Goal: Task Accomplishment & Management: Manage account settings

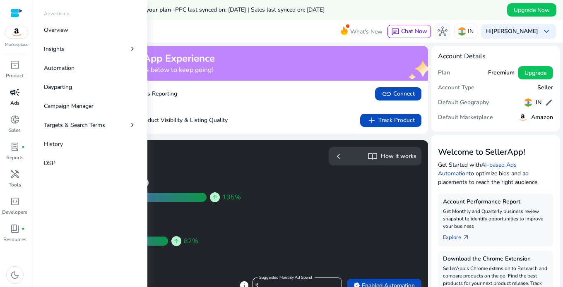
click at [14, 96] on span "campaign" at bounding box center [15, 92] width 10 height 10
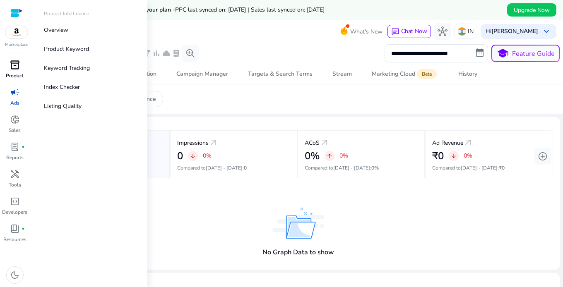
click at [17, 68] on span "inventory_2" at bounding box center [15, 65] width 10 height 10
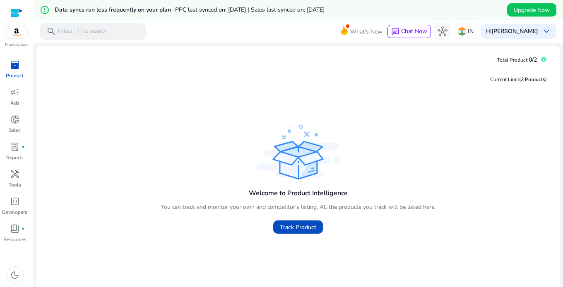
click at [14, 11] on div at bounding box center [16, 13] width 12 height 10
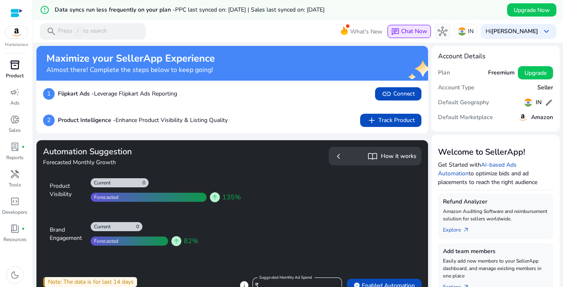
click at [411, 31] on span "Chat Now" at bounding box center [414, 31] width 26 height 8
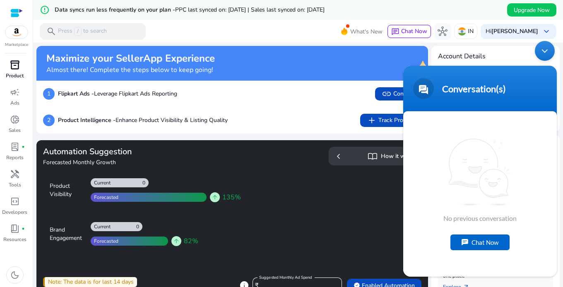
click at [427, 244] on div "Chat Now" at bounding box center [479, 243] width 59 height 16
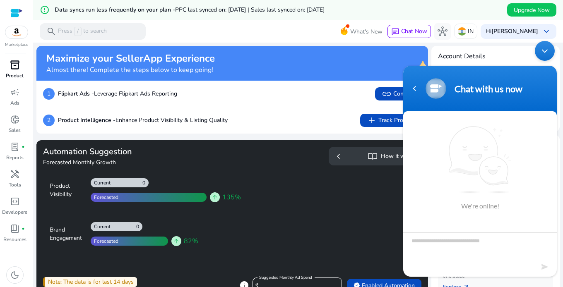
click at [427, 247] on textarea "Type your message and hit 'Enter'" at bounding box center [480, 247] width 154 height 29
type textarea "**********"
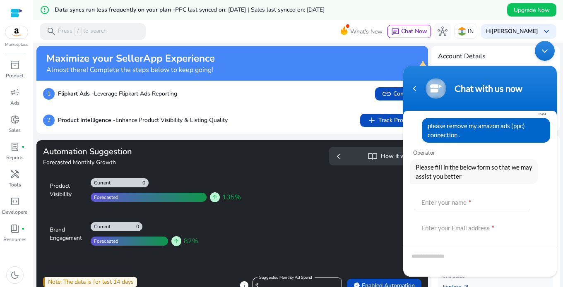
scroll to position [14, 0]
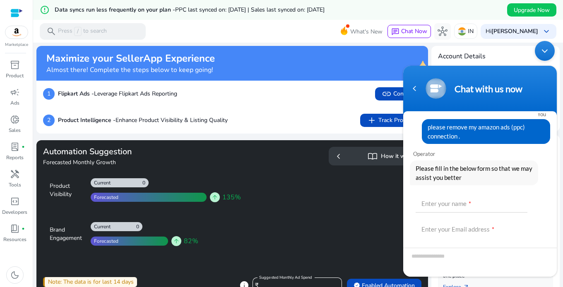
click at [463, 179] on span "Please fill in the below form so that we may assist you better" at bounding box center [473, 173] width 117 height 18
click at [459, 171] on span "Please fill in the below form so that we may assist you better" at bounding box center [473, 173] width 117 height 18
click at [459, 178] on span "Please fill in the below form so that we may assist you better" at bounding box center [473, 173] width 117 height 18
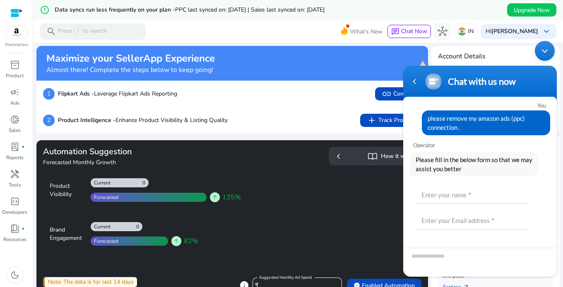
scroll to position [7, 0]
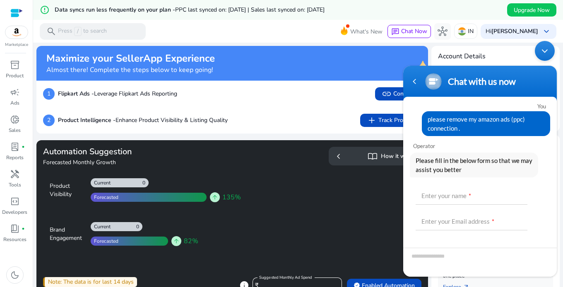
click at [462, 163] on span "Please fill in the below form so that we may assist you better" at bounding box center [473, 165] width 117 height 18
drag, startPoint x: 462, startPoint y: 163, endPoint x: 546, endPoint y: 153, distance: 85.0
click at [546, 153] on div "Please fill in the below form so that we may assist you better" at bounding box center [480, 165] width 140 height 25
click at [466, 168] on span "Please fill in the below form so that we may assist you better" at bounding box center [473, 165] width 117 height 18
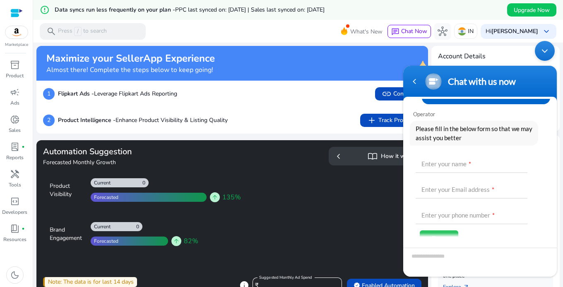
scroll to position [0, 0]
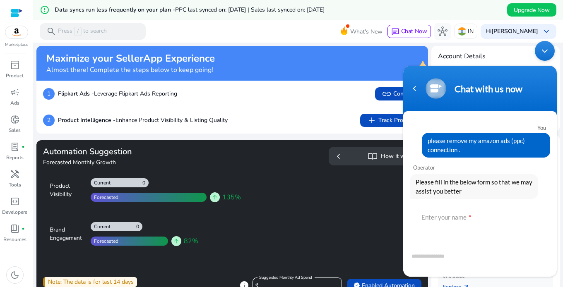
click at [456, 149] on span "please remove my amazon ads (ppc) connection ." at bounding box center [485, 145] width 117 height 18
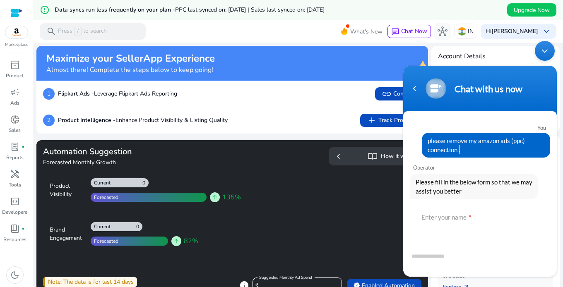
click at [456, 149] on span "please remove my amazon ads (ppc) connection ." at bounding box center [485, 145] width 117 height 18
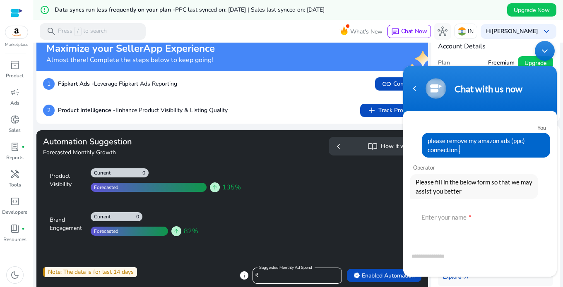
scroll to position [10, 0]
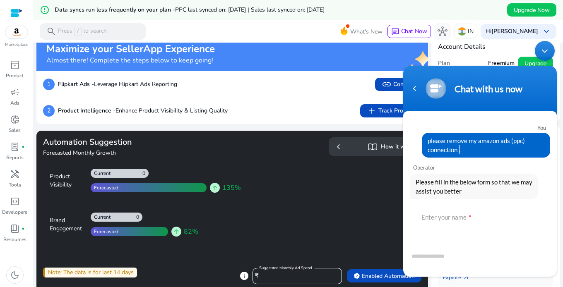
click at [454, 147] on span "please remove my amazon ads (ppc) connection ." at bounding box center [485, 145] width 117 height 18
drag, startPoint x: 483, startPoint y: 146, endPoint x: 478, endPoint y: 145, distance: 5.1
click at [478, 145] on span "please remove my amazon ads (ppc) connection ." at bounding box center [485, 145] width 117 height 18
click at [471, 140] on span "please remove my amazon ads (ppc) connection ." at bounding box center [485, 145] width 117 height 18
click at [471, 147] on span "please remove my amazon ads (ppc) connection ." at bounding box center [485, 145] width 117 height 18
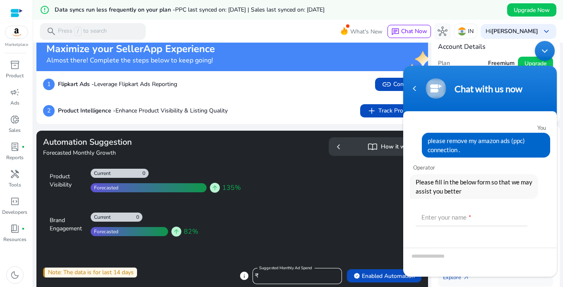
click at [471, 147] on span "please remove my amazon ads (ppc) connection ." at bounding box center [485, 145] width 117 height 18
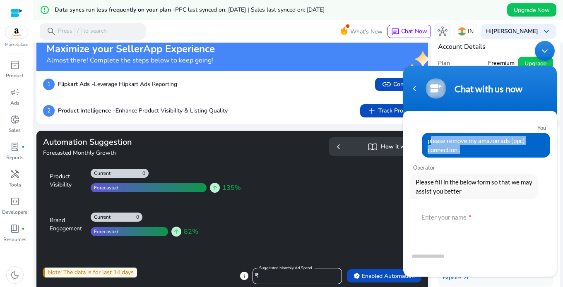
click at [471, 147] on span "please remove my amazon ads (ppc) connection ." at bounding box center [485, 145] width 117 height 18
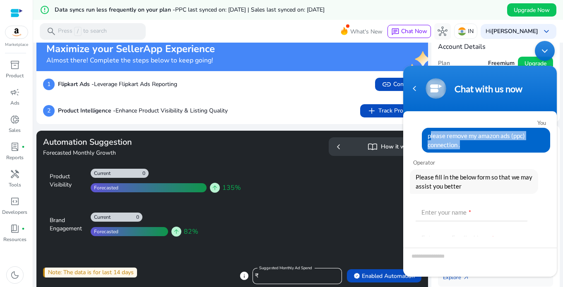
scroll to position [0, 0]
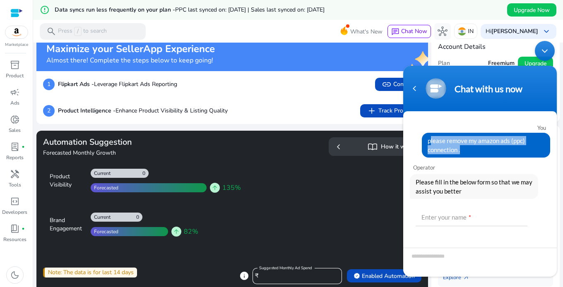
click at [439, 89] on img at bounding box center [435, 88] width 21 height 21
click at [416, 89] on div "Navigation go back" at bounding box center [414, 88] width 12 height 12
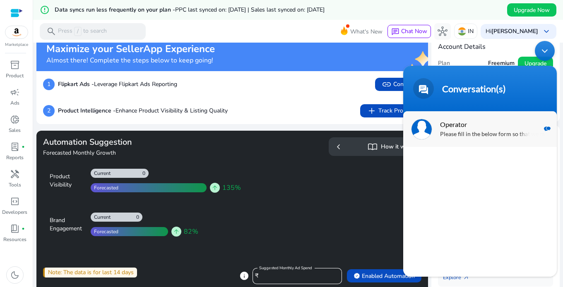
click at [492, 127] on span "Operator" at bounding box center [479, 124] width 78 height 11
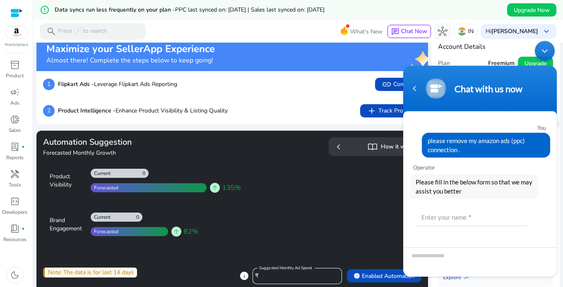
click at [478, 142] on span "please remove my amazon ads (ppc) connection ." at bounding box center [485, 145] width 117 height 18
click at [416, 92] on div "Navigation go back" at bounding box center [414, 88] width 12 height 12
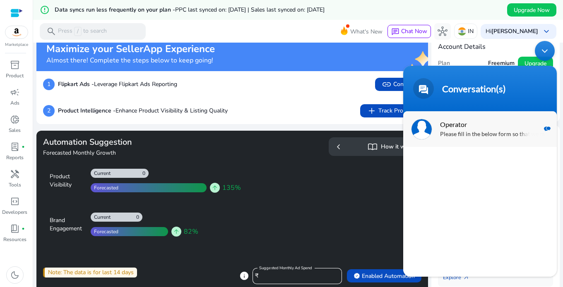
click at [548, 127] on em at bounding box center [547, 129] width 7 height 5
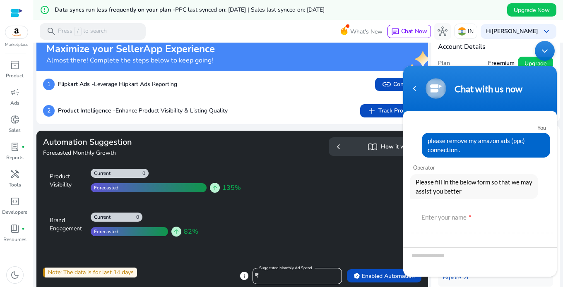
drag, startPoint x: 452, startPoint y: 150, endPoint x: 490, endPoint y: 116, distance: 51.0
click at [490, 116] on div "You please remove my amazon ads (ppc) connection . Operator Please fill in the …" at bounding box center [480, 174] width 154 height 123
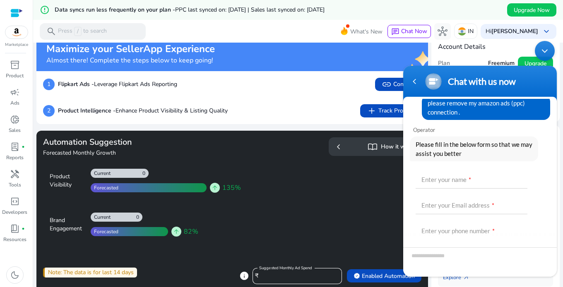
scroll to position [24, 0]
click at [452, 180] on input "text" at bounding box center [471, 178] width 112 height 20
type input "**********"
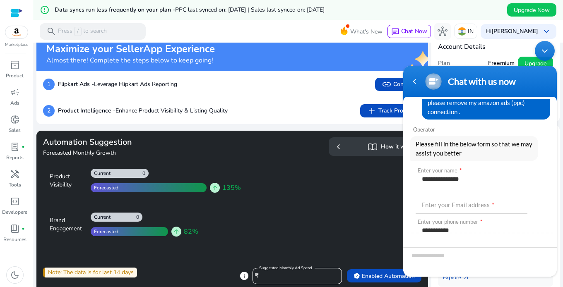
type input "**********"
click at [469, 225] on input "**********" at bounding box center [471, 230] width 112 height 20
click at [435, 203] on input "text" at bounding box center [471, 204] width 112 height 20
click at [448, 201] on input "text" at bounding box center [471, 204] width 112 height 20
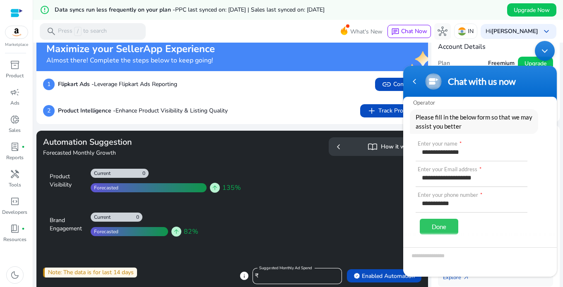
scroll to position [63, 0]
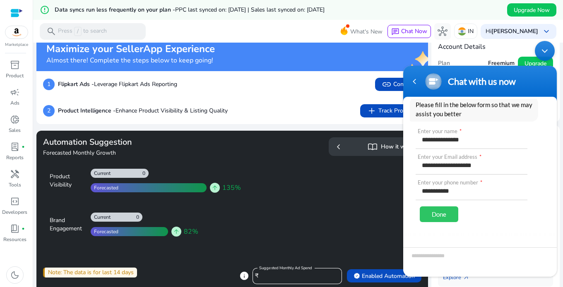
type input "**********"
click at [424, 191] on input "**********" at bounding box center [471, 190] width 112 height 20
type input "**********"
click at [440, 214] on div "Done" at bounding box center [439, 214] width 38 height 16
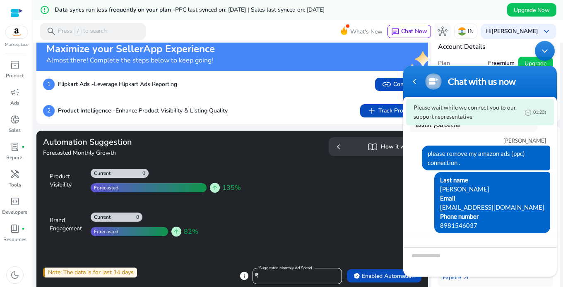
scroll to position [52, 0]
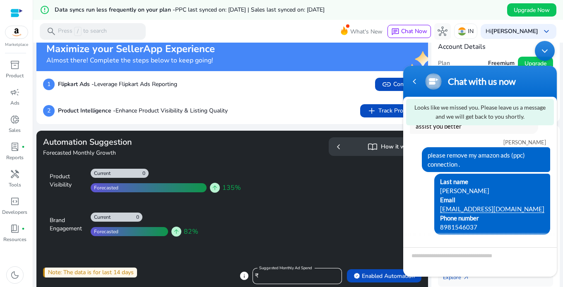
scroll to position [52, 0]
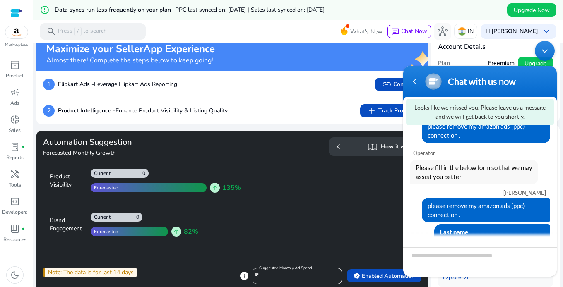
scroll to position [52, 0]
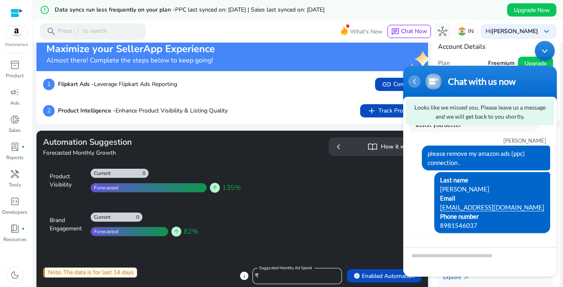
click at [417, 82] on div "Navigation go back" at bounding box center [414, 81] width 12 height 12
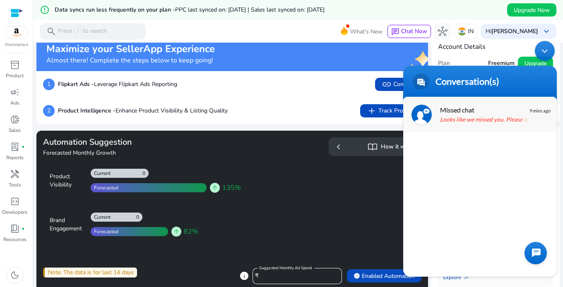
click at [464, 118] on p "Looks like we missed you. Please leave us a message." at bounding box center [492, 120] width 104 height 10
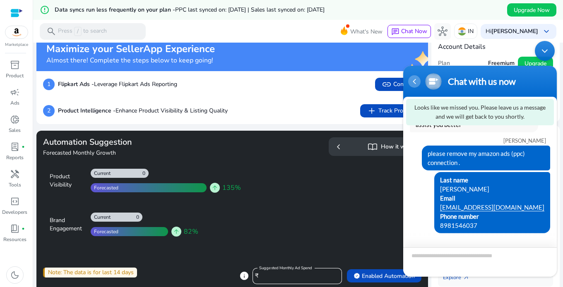
click at [414, 84] on div "Navigation go back" at bounding box center [414, 81] width 12 height 12
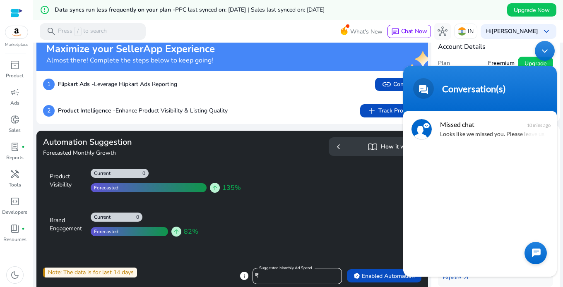
click at [362, 84] on div "1 Flipkart Ads - Leverage Flipkart Ads Reporting link Connect" at bounding box center [232, 84] width 378 height 13
click at [429, 59] on body "Conversation(s) Looks like we missed you. Please leave us a message and we will…" at bounding box center [480, 159] width 162 height 244
click at [533, 251] on div at bounding box center [535, 253] width 22 height 22
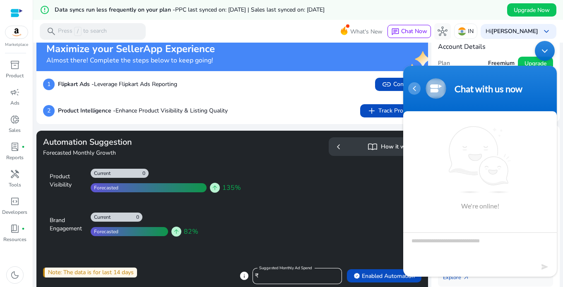
click at [414, 91] on div "Navigation go back" at bounding box center [414, 88] width 12 height 12
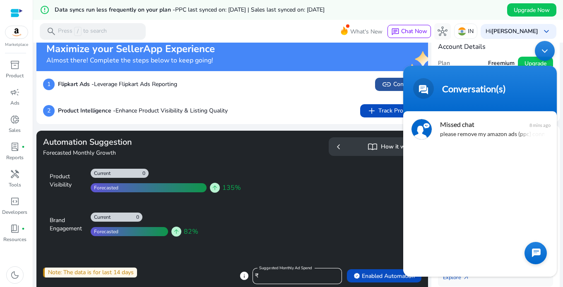
click at [381, 88] on span "link" at bounding box center [386, 84] width 10 height 10
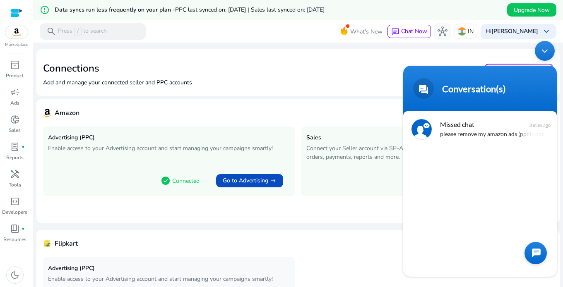
click at [542, 53] on div "Minimize live chat window" at bounding box center [545, 51] width 20 height 20
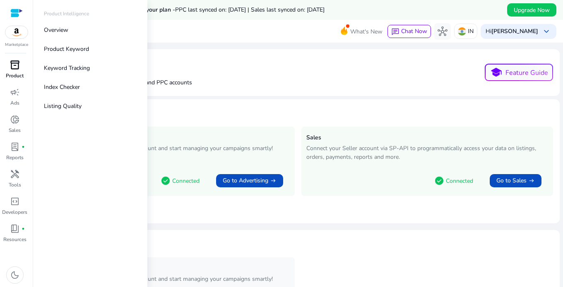
click at [14, 65] on span "inventory_2" at bounding box center [15, 65] width 10 height 10
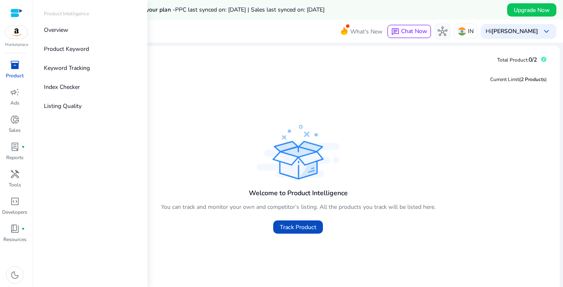
click at [14, 11] on div at bounding box center [16, 13] width 12 height 10
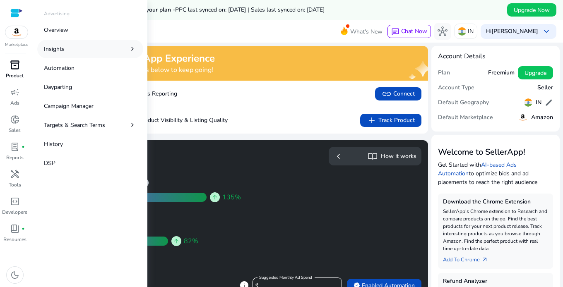
click at [72, 43] on link "Insights chevron_right" at bounding box center [90, 49] width 106 height 19
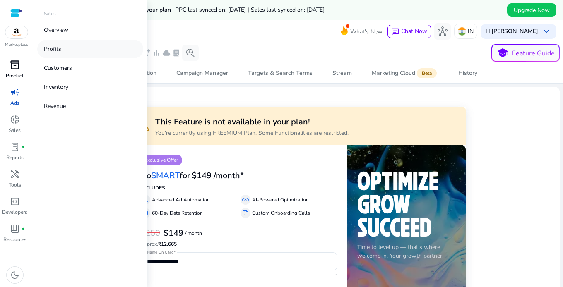
click at [65, 46] on link "Profits" at bounding box center [90, 49] width 106 height 19
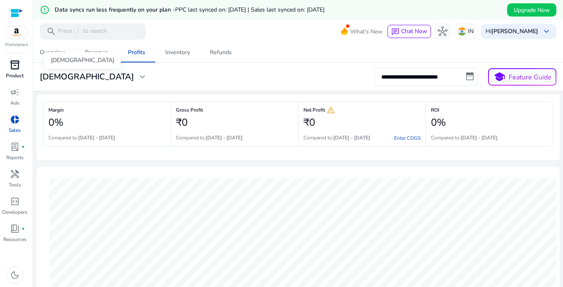
click at [137, 78] on span "expand_more" at bounding box center [142, 77] width 10 height 10
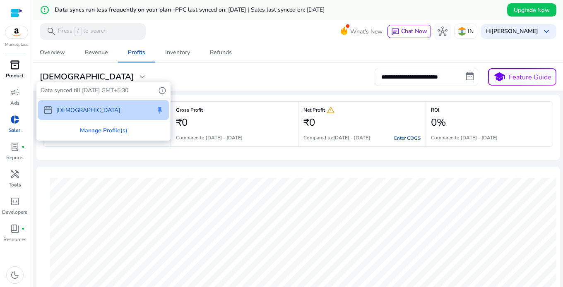
click at [77, 105] on div "storefront Zomo_1 keep" at bounding box center [103, 110] width 131 height 20
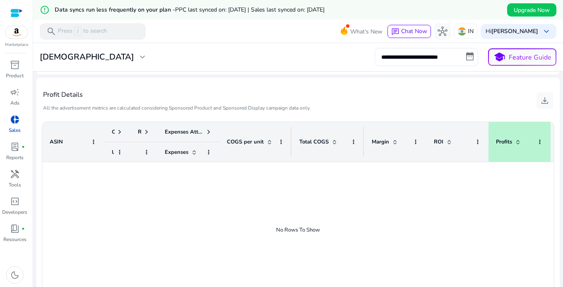
scroll to position [319, 0]
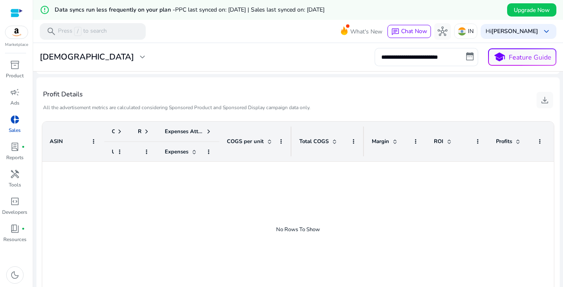
click at [511, 139] on span "Profits" at bounding box center [504, 141] width 16 height 7
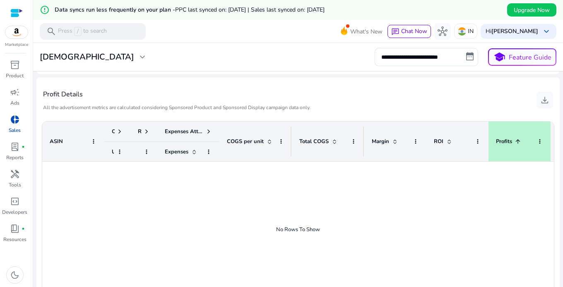
scroll to position [362, 0]
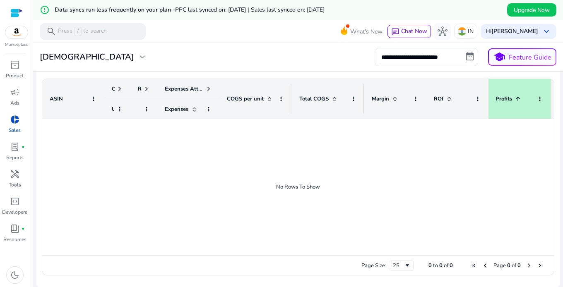
click at [204, 84] on div "Expenses Attributes" at bounding box center [188, 89] width 47 height 12
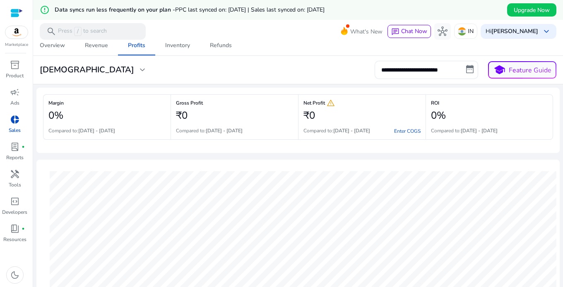
scroll to position [0, 0]
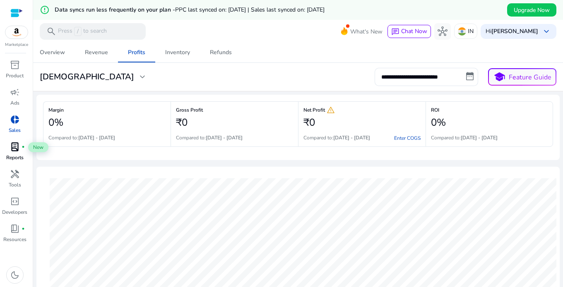
click at [16, 148] on span "lab_profile" at bounding box center [15, 147] width 10 height 10
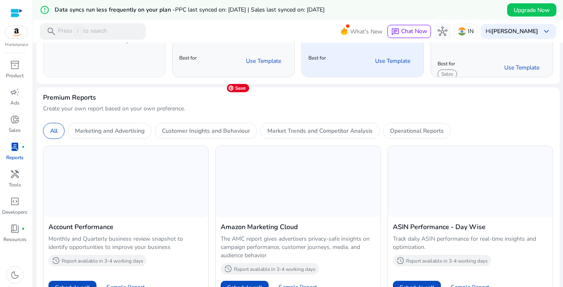
scroll to position [117, 0]
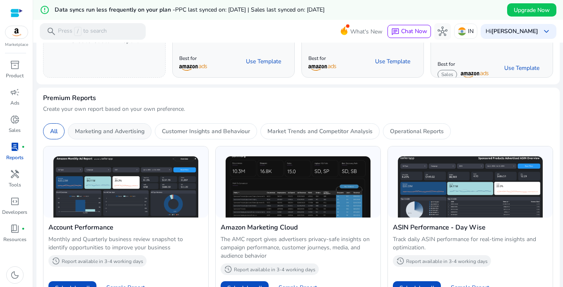
click at [124, 133] on p "Marketing and Advertising" at bounding box center [110, 131] width 70 height 9
click at [216, 130] on p "Customer Insights and Behaviour" at bounding box center [206, 131] width 88 height 9
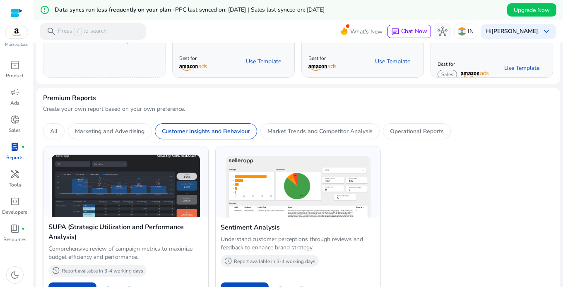
scroll to position [0, 0]
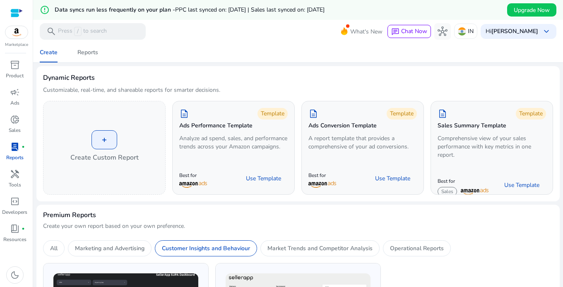
click at [18, 9] on div at bounding box center [16, 13] width 12 height 10
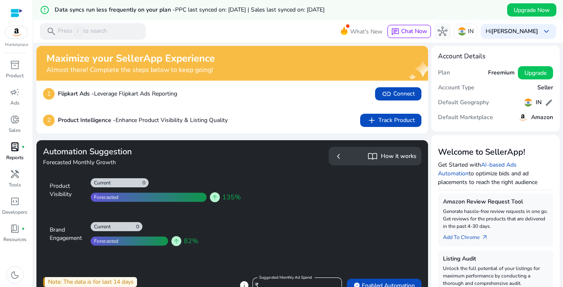
click at [152, 118] on p "Product Intelligence - Enhance Product Visibility & Listing Quality" at bounding box center [143, 120] width 170 height 9
click at [404, 118] on span "add Track Product" at bounding box center [391, 120] width 48 height 10
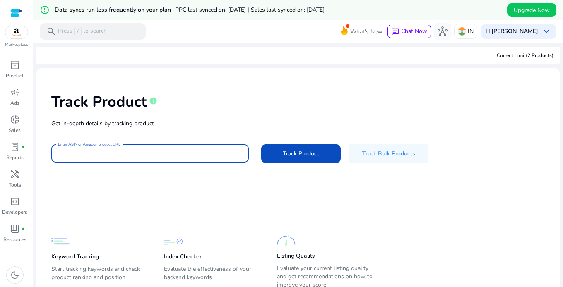
click at [115, 154] on input "Enter ASIN or Amazon product URL" at bounding box center [150, 153] width 184 height 9
click at [92, 156] on input "Enter ASIN or Amazon product URL" at bounding box center [150, 153] width 184 height 9
click at [292, 154] on span "Track Product" at bounding box center [301, 153] width 36 height 9
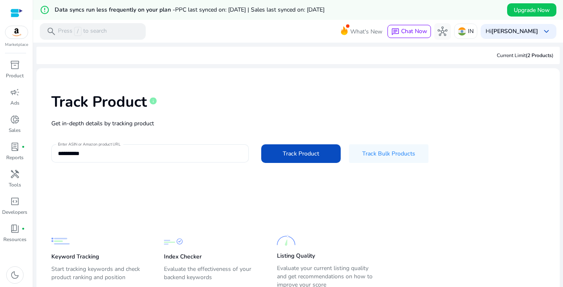
click at [58, 152] on div "**********" at bounding box center [149, 153] width 197 height 18
click at [57, 154] on div "**********" at bounding box center [149, 153] width 197 height 18
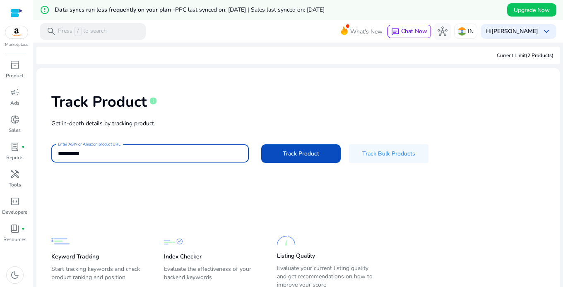
click at [59, 153] on input "**********" at bounding box center [150, 153] width 184 height 9
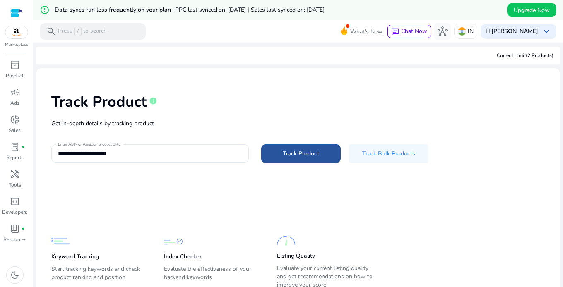
click at [289, 155] on span "Track Product" at bounding box center [301, 153] width 36 height 9
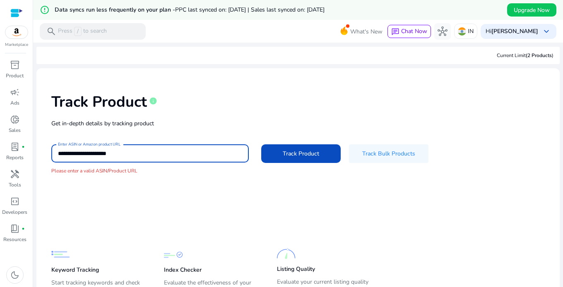
click at [93, 154] on input "**********" at bounding box center [150, 153] width 184 height 9
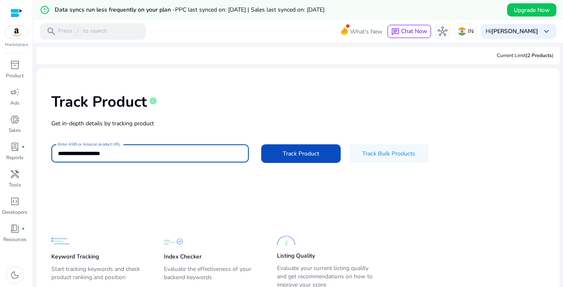
click at [79, 153] on input "**********" at bounding box center [150, 153] width 184 height 9
click at [82, 154] on input "**********" at bounding box center [150, 153] width 184 height 9
type input "**********"
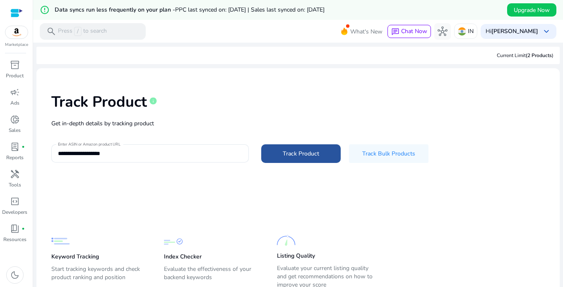
click at [302, 150] on span "Track Product" at bounding box center [301, 153] width 36 height 9
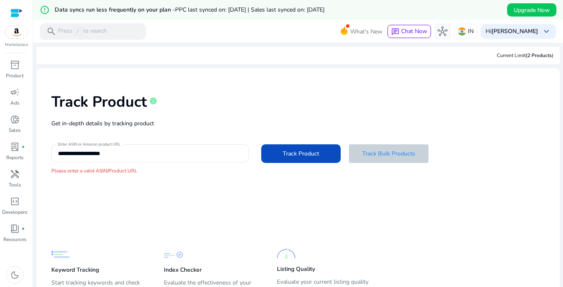
click at [370, 157] on span "Track Bulk Products" at bounding box center [388, 153] width 53 height 9
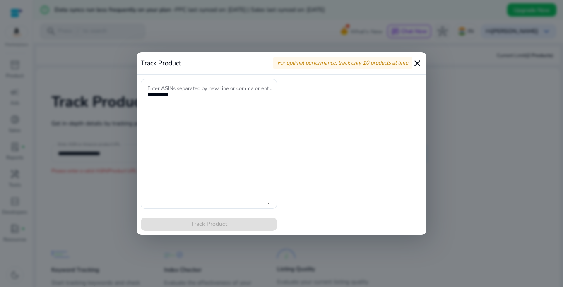
click at [417, 62] on mat-icon "close" at bounding box center [417, 63] width 10 height 10
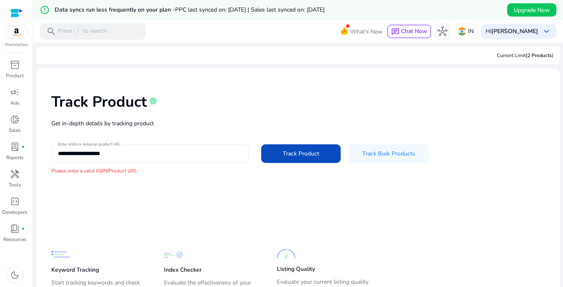
click at [144, 145] on div "**********" at bounding box center [150, 153] width 184 height 18
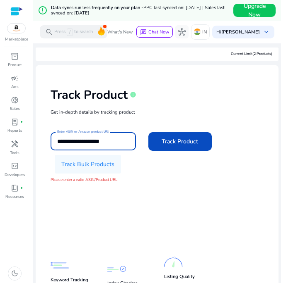
click at [125, 139] on input "**********" at bounding box center [93, 141] width 72 height 9
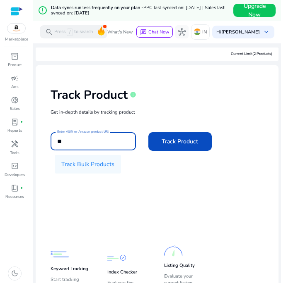
type input "*"
click at [115, 143] on input "*" at bounding box center [93, 141] width 72 height 9
click at [80, 137] on input "Enter ASIN or Amazon product URL" at bounding box center [93, 141] width 72 height 9
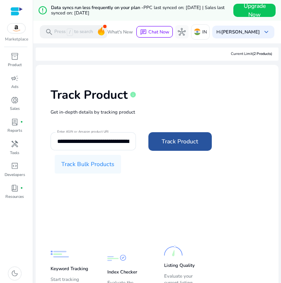
click at [173, 139] on span "Track Product" at bounding box center [179, 141] width 36 height 9
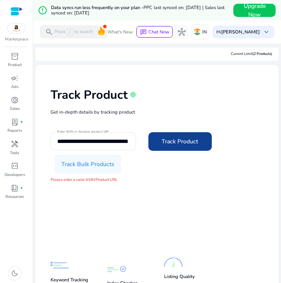
click at [196, 134] on span at bounding box center [180, 142] width 64 height 20
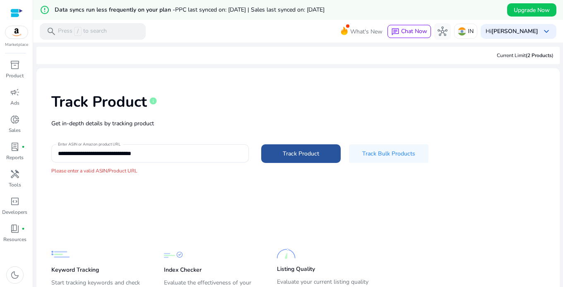
click at [291, 155] on span "Track Product" at bounding box center [301, 153] width 36 height 9
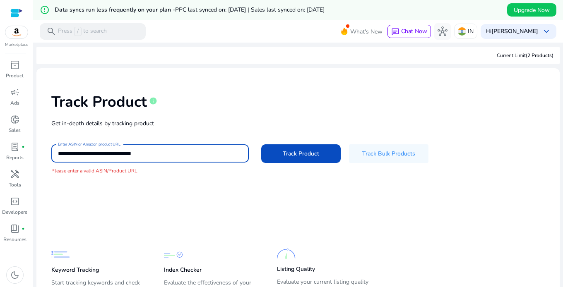
click at [127, 154] on input "**********" at bounding box center [149, 153] width 183 height 9
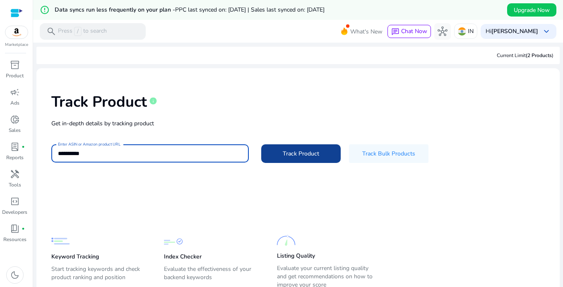
type input "**********"
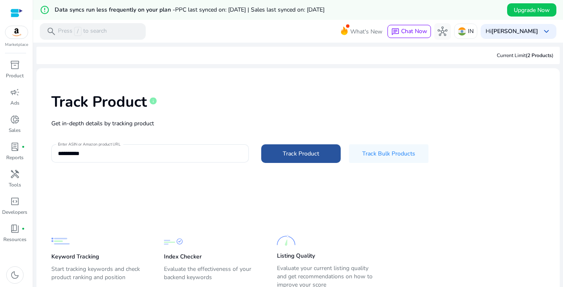
click at [306, 156] on span "Track Product" at bounding box center [301, 153] width 36 height 9
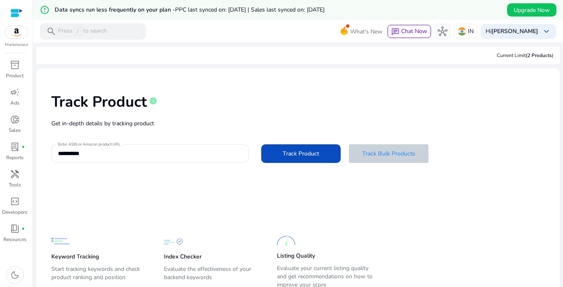
click at [385, 158] on span at bounding box center [388, 154] width 79 height 20
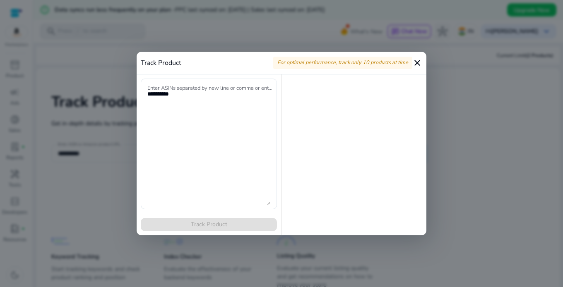
click at [417, 60] on mat-icon "close" at bounding box center [417, 63] width 10 height 10
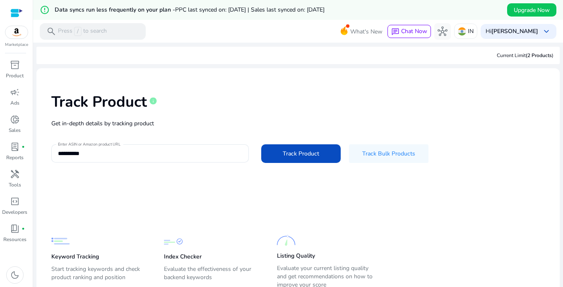
click at [283, 104] on div "Track Product info" at bounding box center [297, 100] width 493 height 34
click at [19, 19] on div at bounding box center [16, 13] width 12 height 26
click at [17, 8] on div at bounding box center [16, 13] width 12 height 10
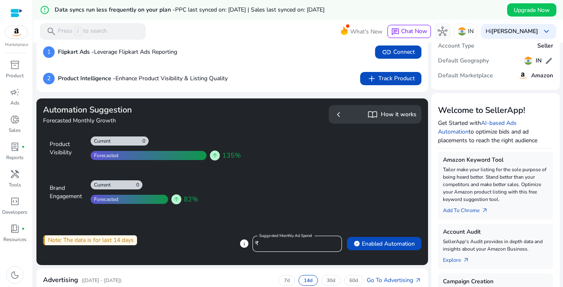
scroll to position [42, 0]
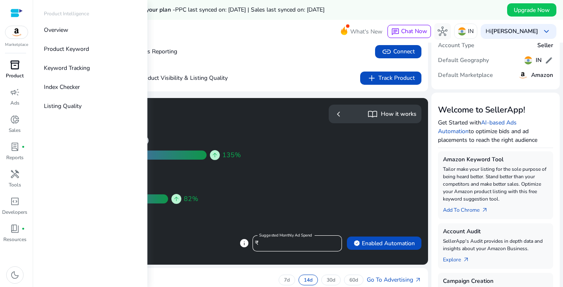
click at [14, 69] on span "inventory_2" at bounding box center [15, 65] width 10 height 10
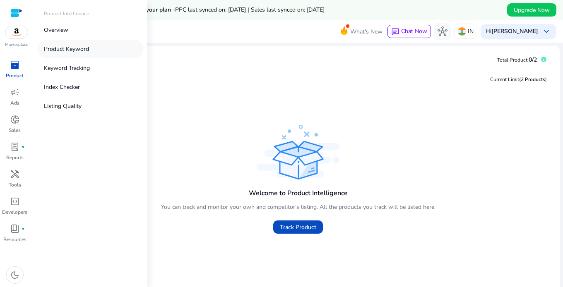
click at [76, 49] on p "Product Keyword" at bounding box center [66, 49] width 45 height 9
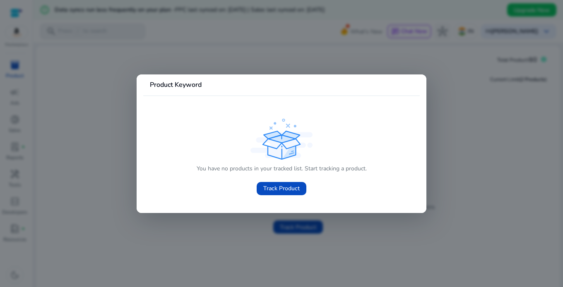
click at [210, 48] on div at bounding box center [281, 143] width 563 height 287
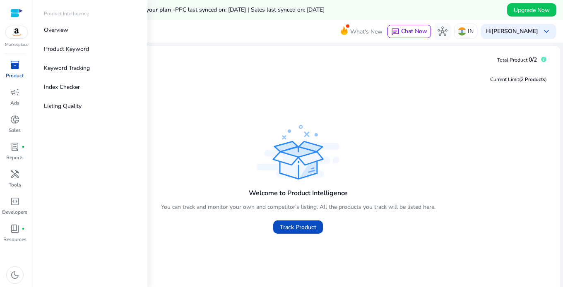
click at [14, 66] on span "inventory_2" at bounding box center [15, 65] width 10 height 10
click at [57, 106] on p "Listing Quality" at bounding box center [63, 106] width 38 height 9
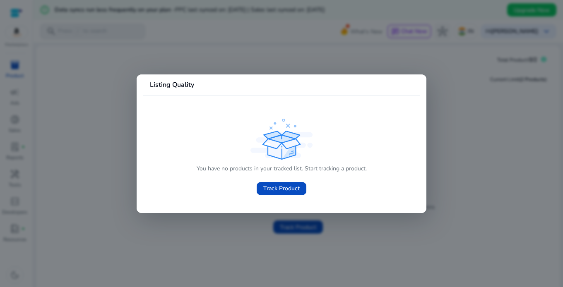
click at [245, 54] on div at bounding box center [281, 143] width 563 height 287
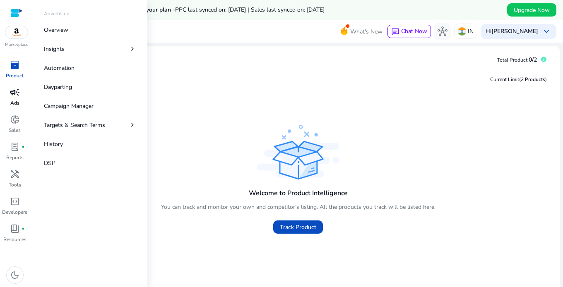
click at [13, 95] on span "campaign" at bounding box center [15, 92] width 10 height 10
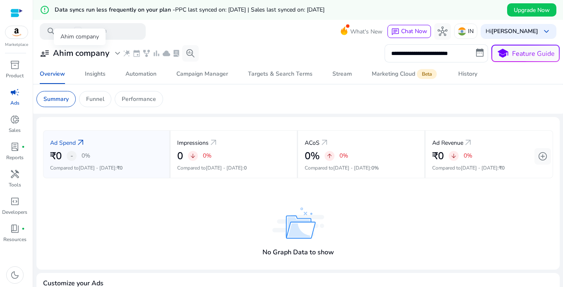
click at [117, 55] on span "expand_more" at bounding box center [118, 53] width 10 height 10
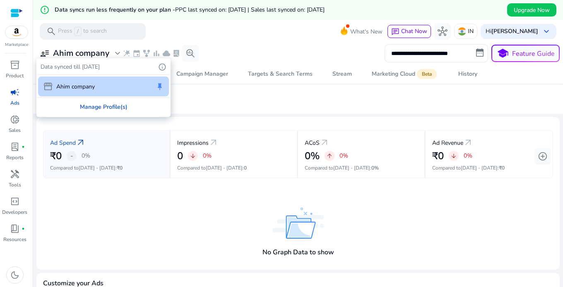
click at [100, 106] on div "Manage Profile(s)" at bounding box center [103, 107] width 132 height 19
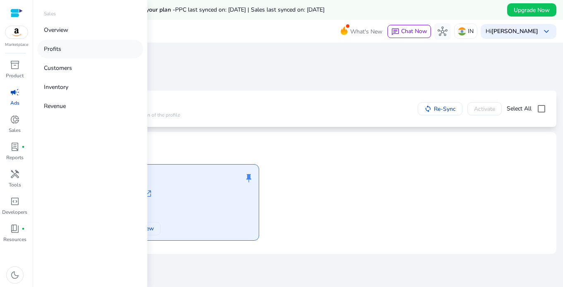
click at [65, 51] on link "Profits" at bounding box center [90, 49] width 106 height 19
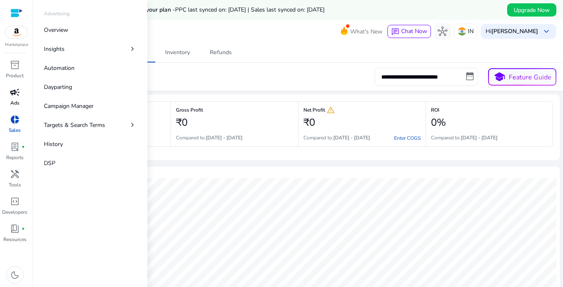
click at [13, 94] on span "campaign" at bounding box center [15, 92] width 10 height 10
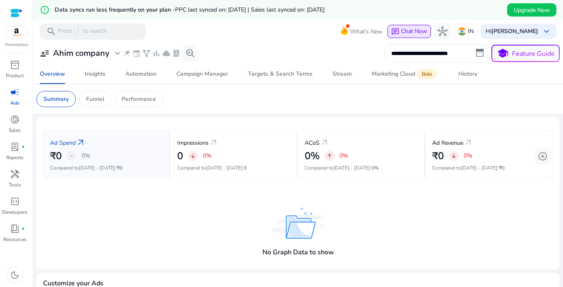
click at [408, 30] on span "Chat Now" at bounding box center [414, 31] width 26 height 8
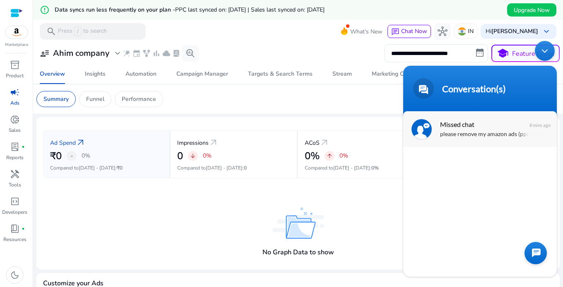
click at [497, 125] on span "Missed chat" at bounding box center [479, 124] width 78 height 11
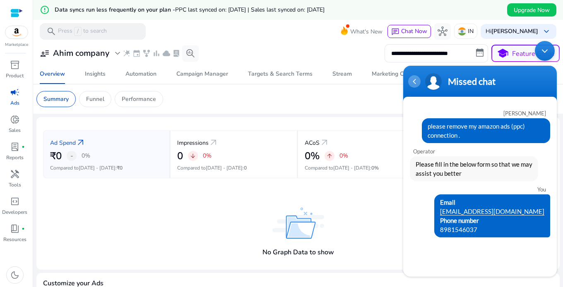
click at [415, 85] on div "Navigation go back" at bounding box center [414, 81] width 12 height 12
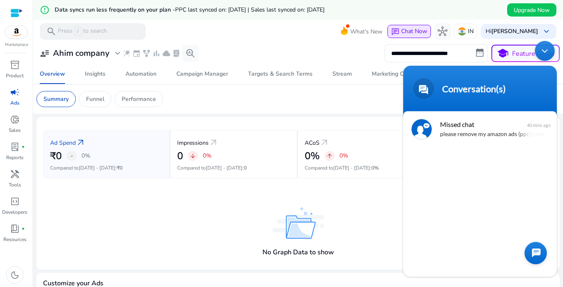
click at [415, 32] on span "Chat Now" at bounding box center [414, 31] width 26 height 8
click at [546, 48] on div "Minimize live chat window" at bounding box center [545, 51] width 20 height 20
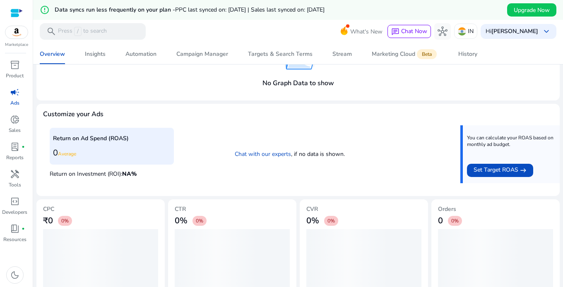
scroll to position [198, 0]
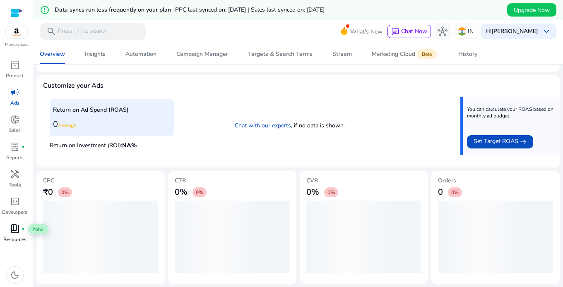
click at [17, 234] on span "book_4" at bounding box center [15, 229] width 10 height 10
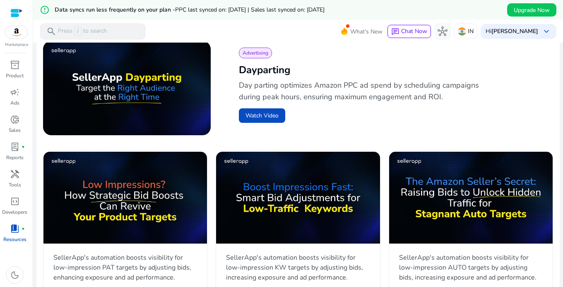
scroll to position [289, 0]
